Goal: Task Accomplishment & Management: Use online tool/utility

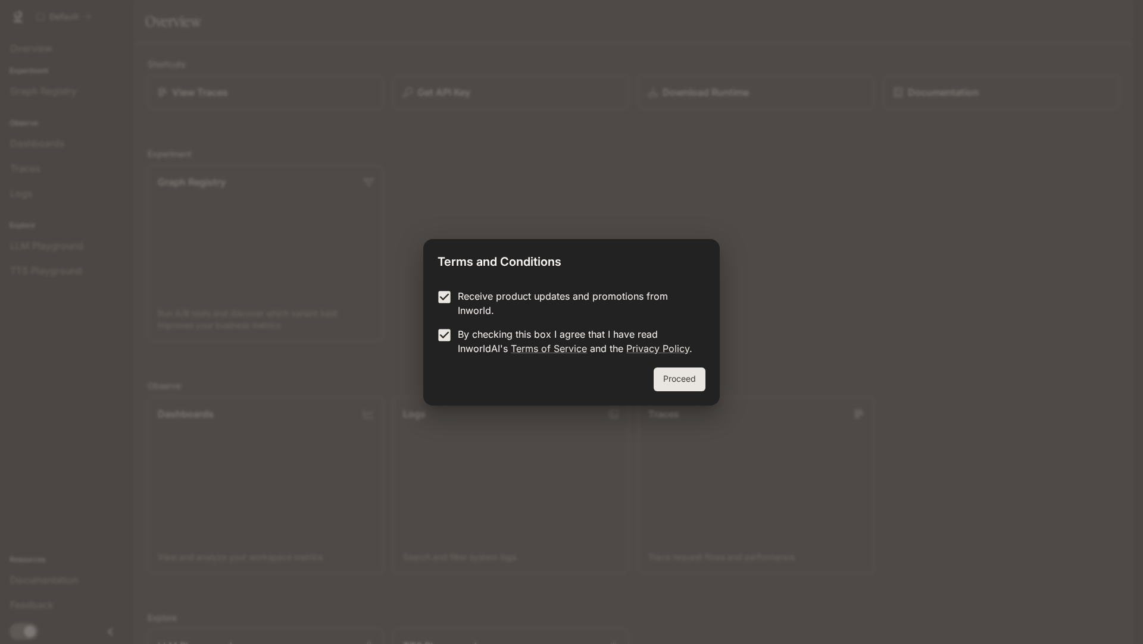
drag, startPoint x: 462, startPoint y: 286, endPoint x: 459, endPoint y: 295, distance: 8.8
click at [462, 290] on div "Receive product updates and promotions from Inworld. By checking this box I agr…" at bounding box center [571, 324] width 296 height 88
click at [666, 374] on button "Proceed" at bounding box center [679, 380] width 52 height 24
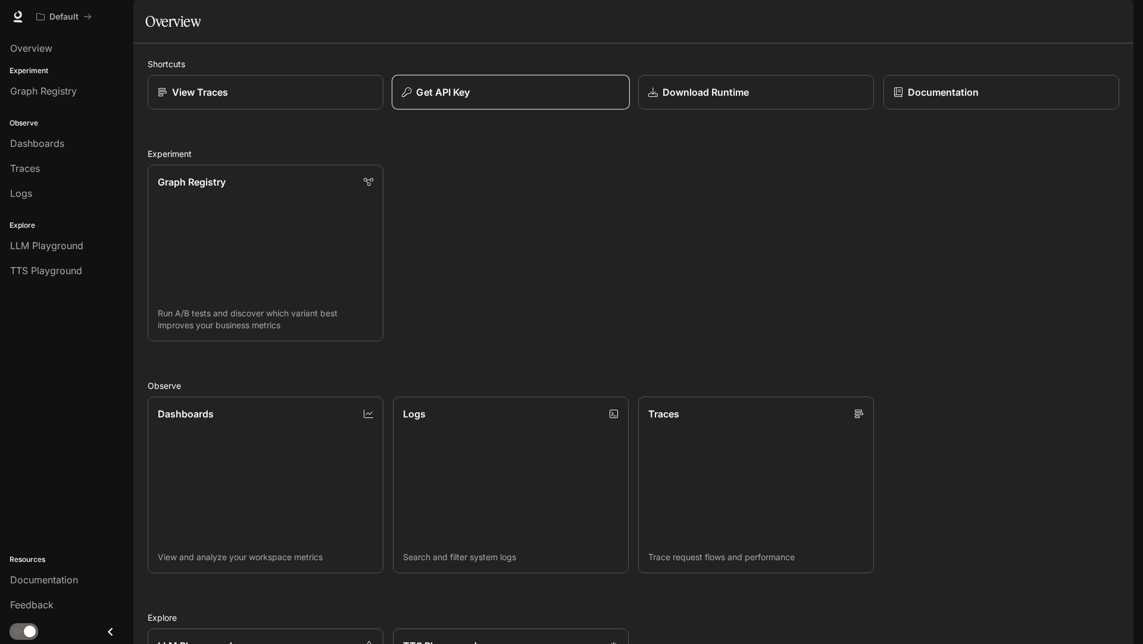
click at [475, 99] on div "Get API Key" at bounding box center [511, 92] width 218 height 14
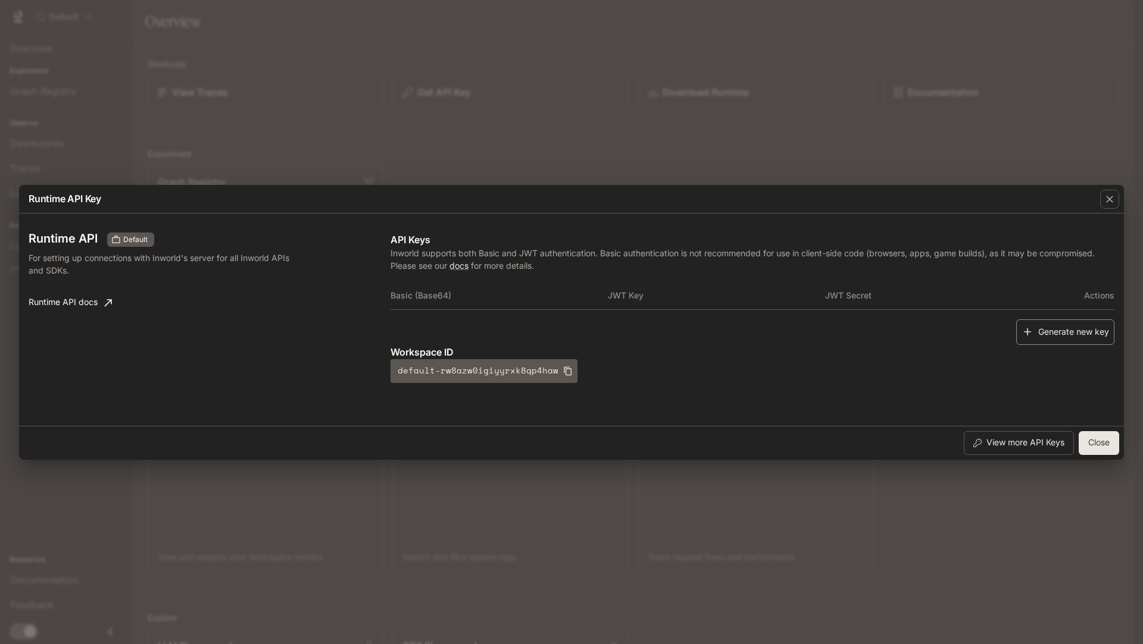
click at [1062, 328] on button "Generate new key" at bounding box center [1065, 333] width 98 height 26
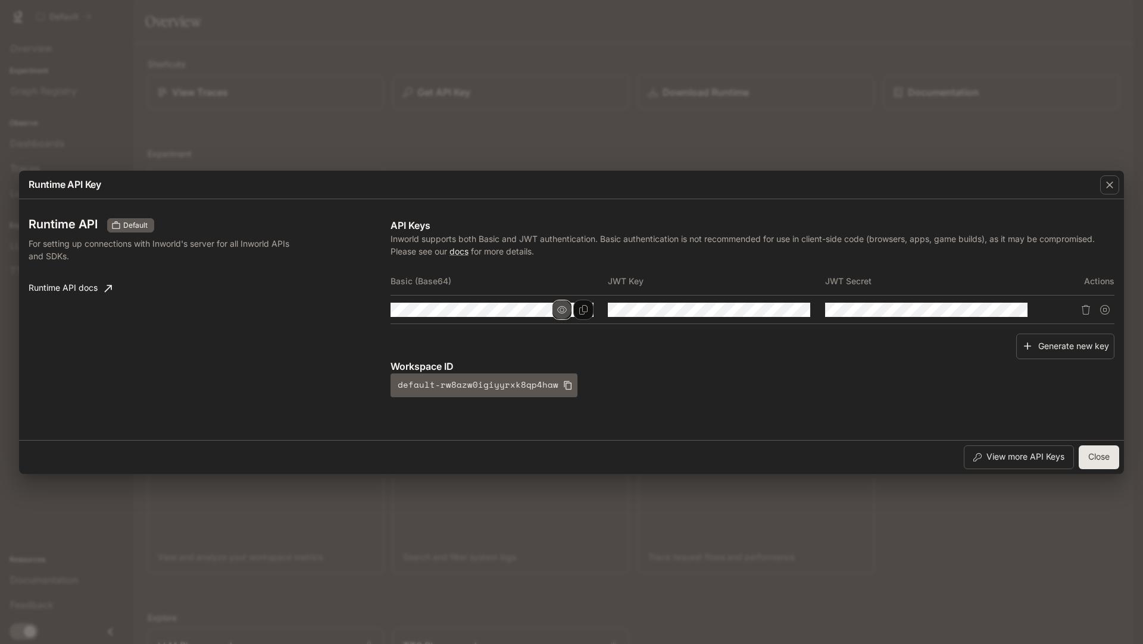
click at [570, 311] on button "button" at bounding box center [562, 310] width 20 height 20
click at [565, 312] on icon "button" at bounding box center [562, 310] width 10 height 10
click at [579, 312] on icon "Copy Basic (Base64)" at bounding box center [583, 310] width 8 height 10
click at [580, 311] on icon "Copy Basic (Base64)" at bounding box center [583, 310] width 10 height 10
click at [387, 84] on div "Runtime API Key Runtime API Default For setting up connections with Inworld's s…" at bounding box center [571, 322] width 1143 height 644
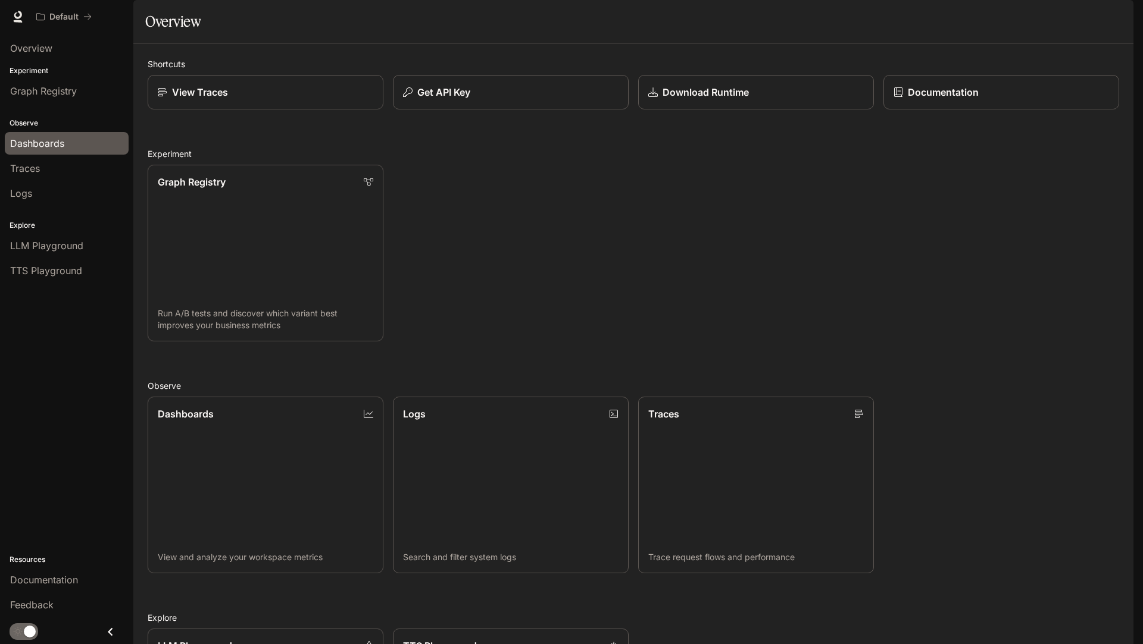
click at [75, 149] on div "Dashboards" at bounding box center [66, 143] width 113 height 14
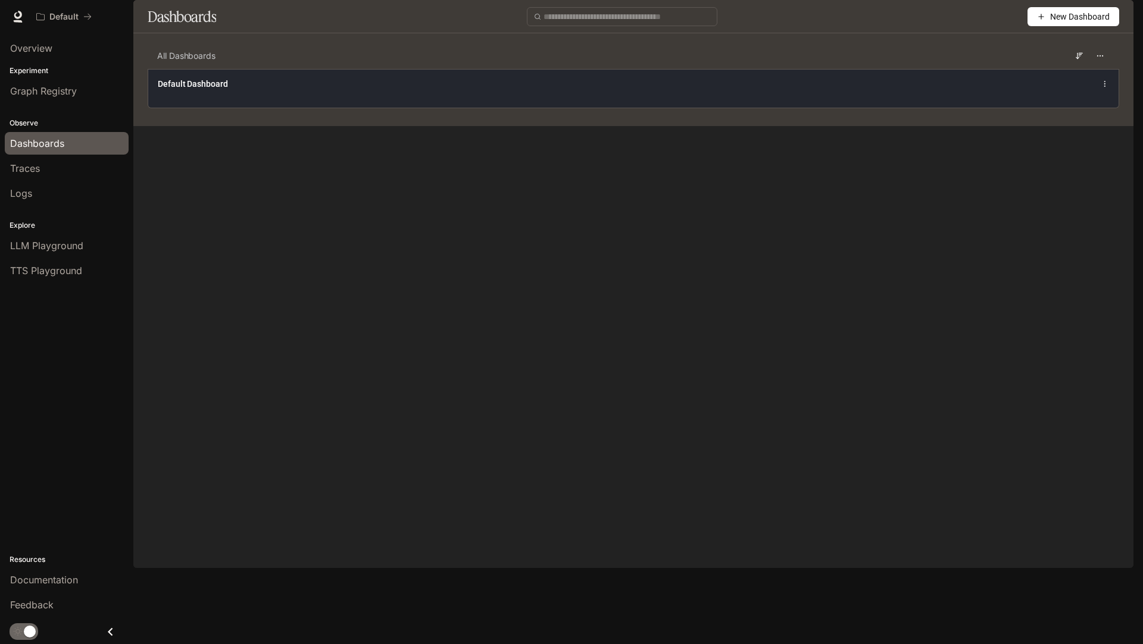
click at [305, 90] on div "Default Dashboard" at bounding box center [435, 84] width 554 height 12
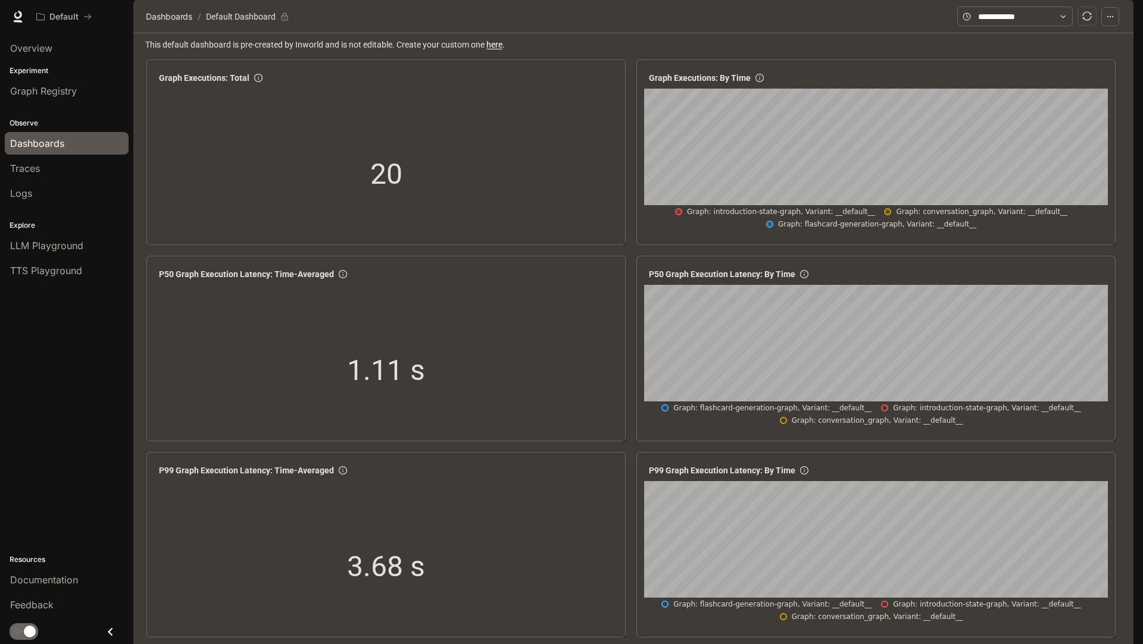
scroll to position [104, 0]
click at [71, 89] on span "Graph Registry" at bounding box center [43, 91] width 67 height 14
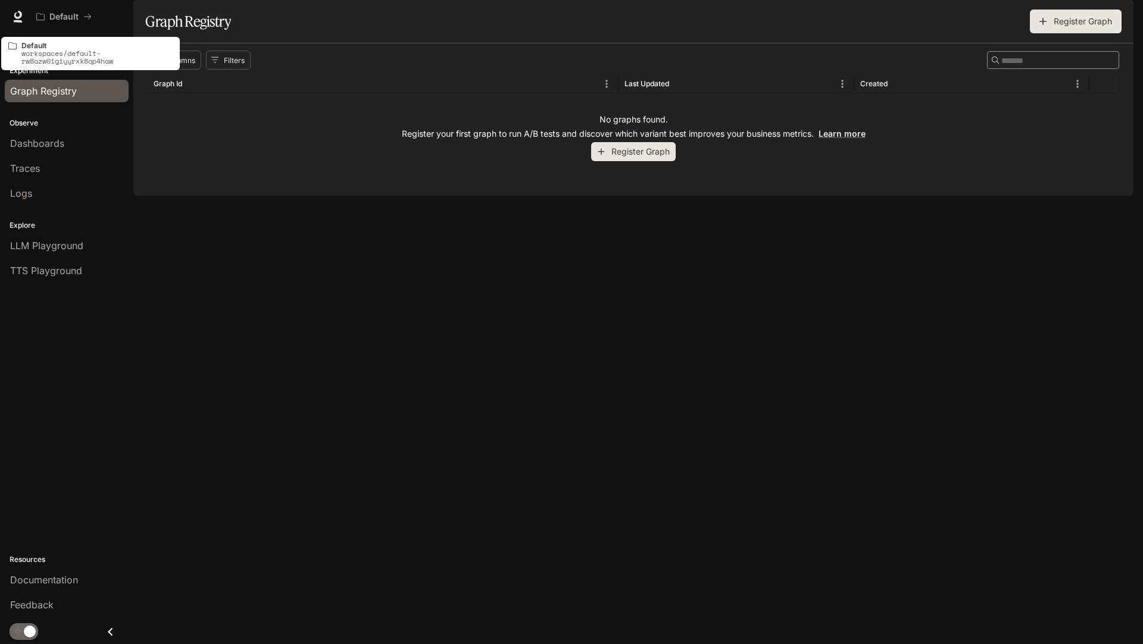
click at [50, 45] on p "Default" at bounding box center [96, 46] width 151 height 8
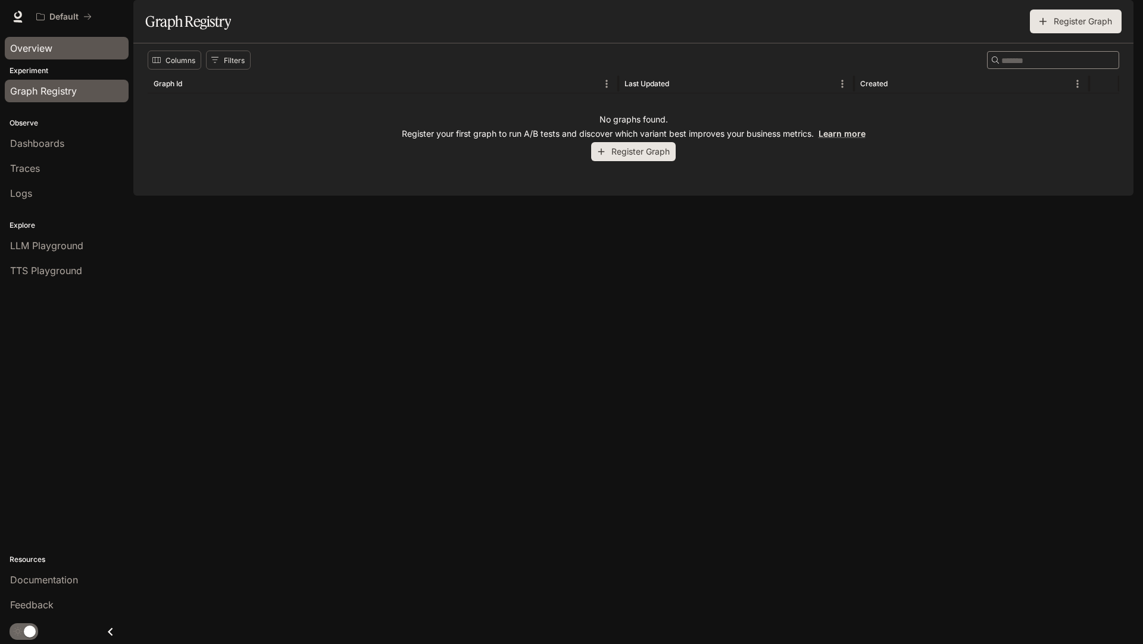
click at [54, 45] on div "Overview" at bounding box center [66, 48] width 113 height 14
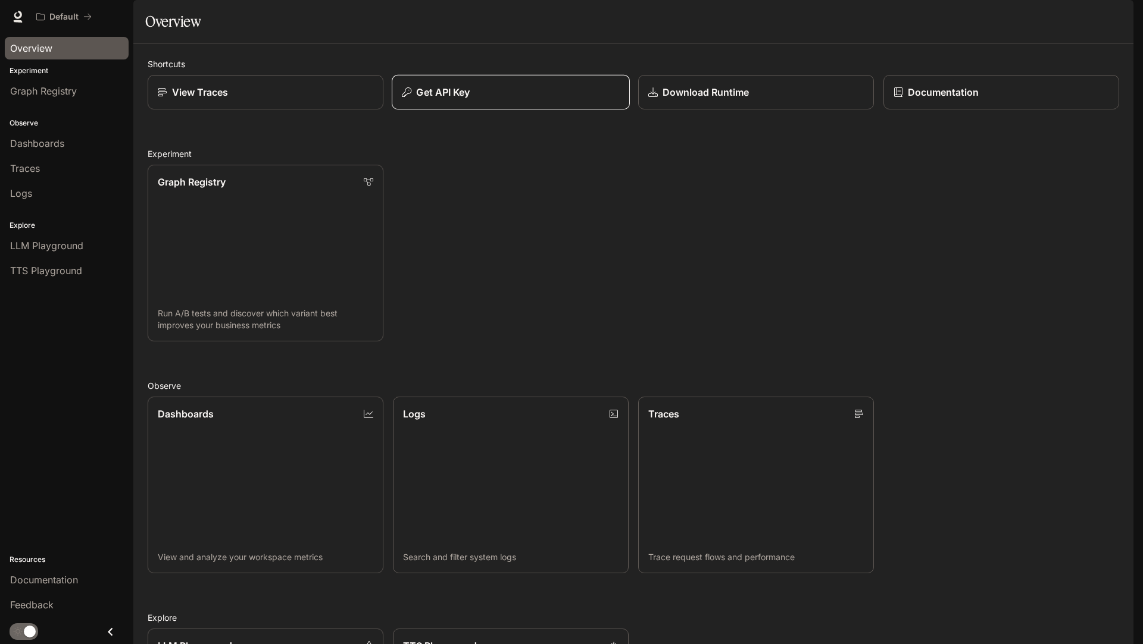
click at [532, 99] on div "Get API Key" at bounding box center [511, 92] width 218 height 14
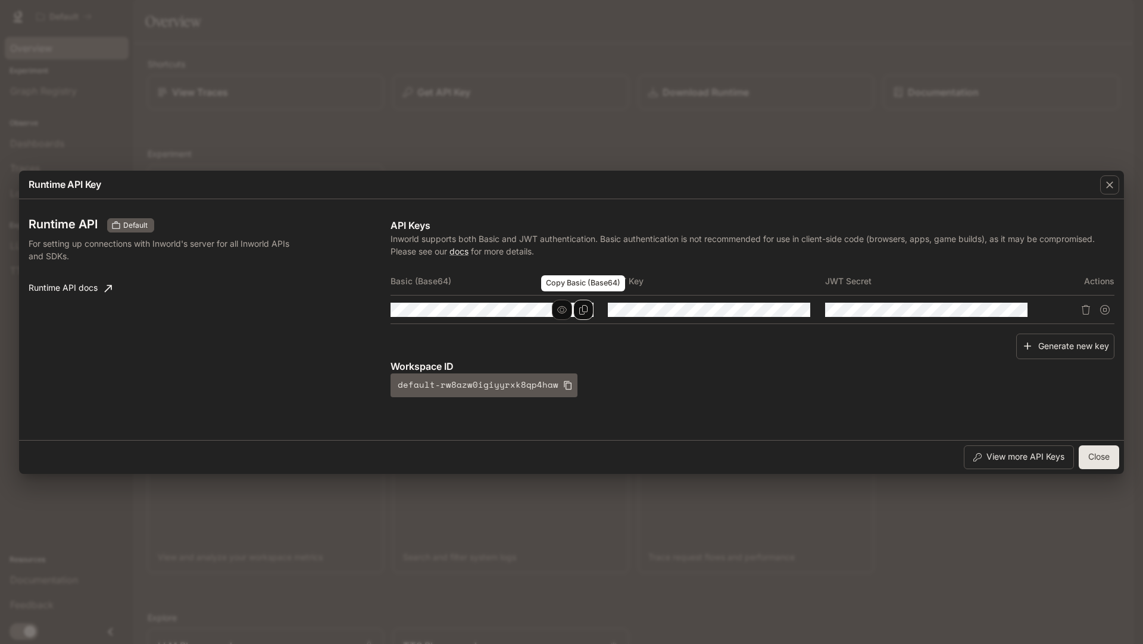
click at [582, 311] on icon "Copy Basic (Base64)" at bounding box center [583, 310] width 8 height 10
click at [581, 311] on icon "Copy Basic (Base64)" at bounding box center [583, 310] width 10 height 10
click at [586, 310] on icon "Copy Basic (Base64)" at bounding box center [583, 310] width 10 height 10
click at [558, 312] on icon "button" at bounding box center [562, 310] width 10 height 10
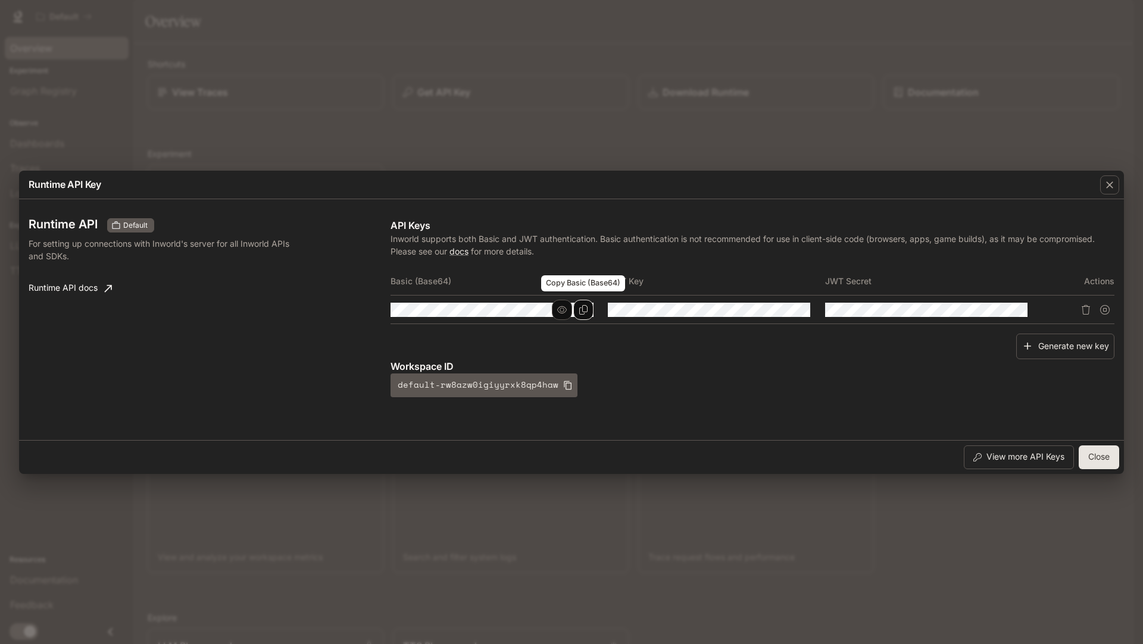
click at [577, 311] on button "Copy Basic (Base64)" at bounding box center [583, 310] width 20 height 20
